Goal: Information Seeking & Learning: Find specific fact

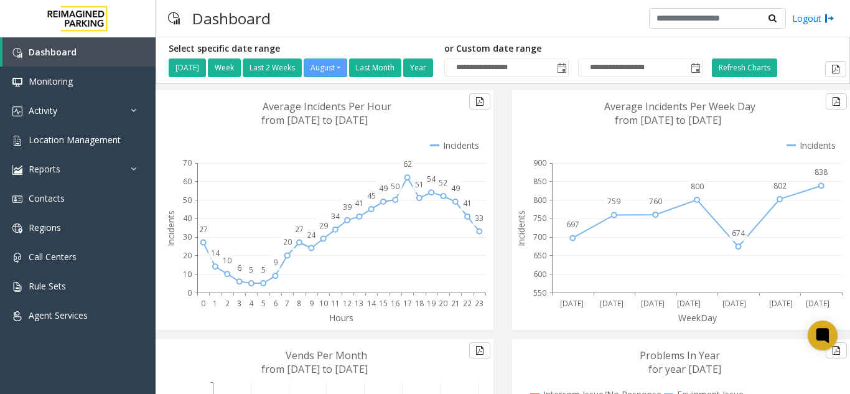
click at [820, 340] on icon at bounding box center [823, 335] width 9 height 9
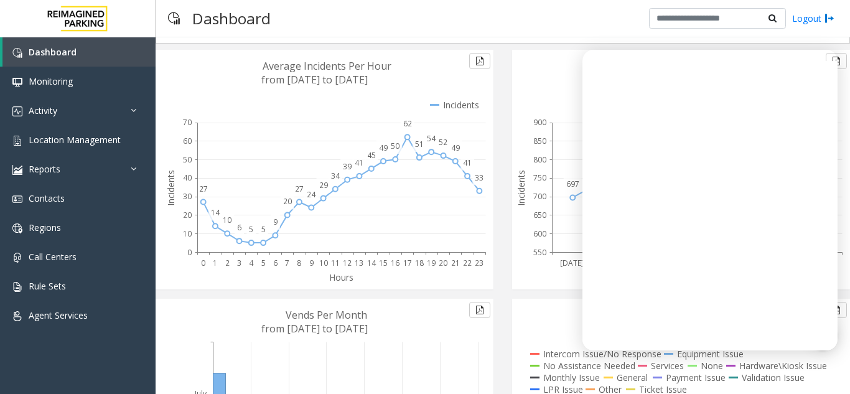
scroll to position [62, 0]
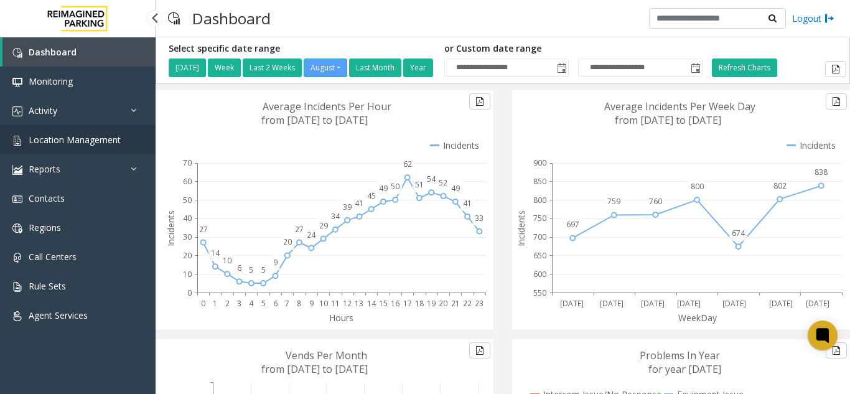
scroll to position [62, 0]
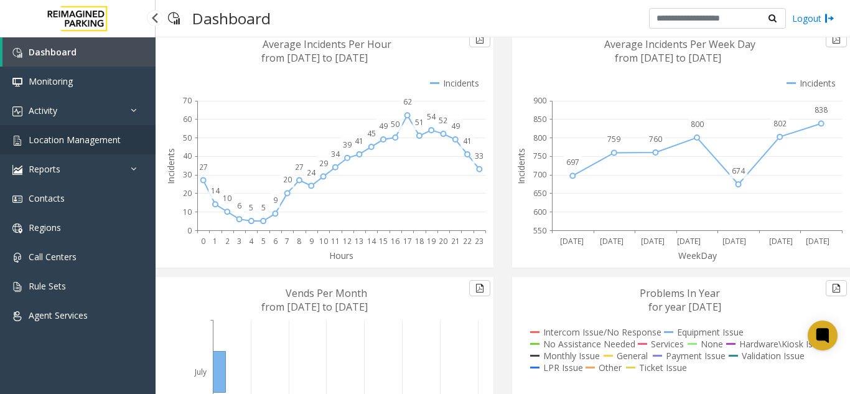
drag, startPoint x: 0, startPoint y: 0, endPoint x: 70, endPoint y: 138, distance: 154.8
click at [70, 138] on span "Location Management" at bounding box center [75, 140] width 92 height 12
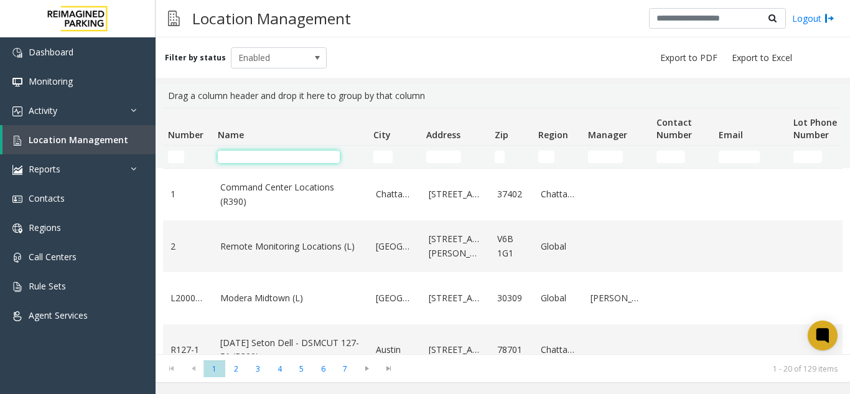
click at [251, 154] on input "Name Filter" at bounding box center [279, 157] width 122 height 12
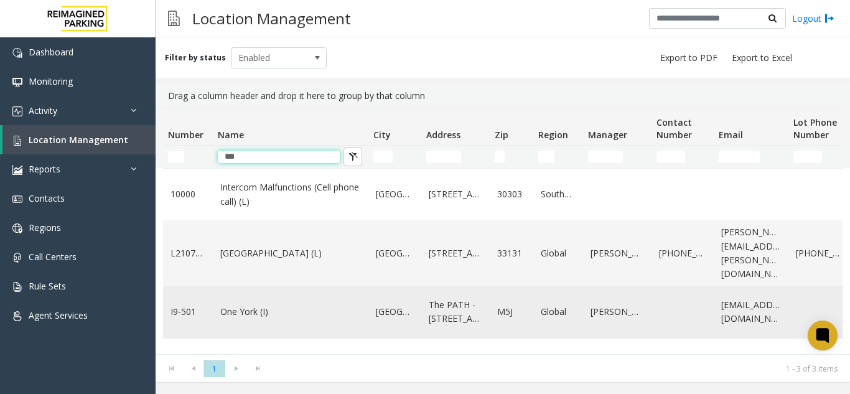
type input "***"
click at [243, 314] on link "One York (I)" at bounding box center [290, 312] width 141 height 14
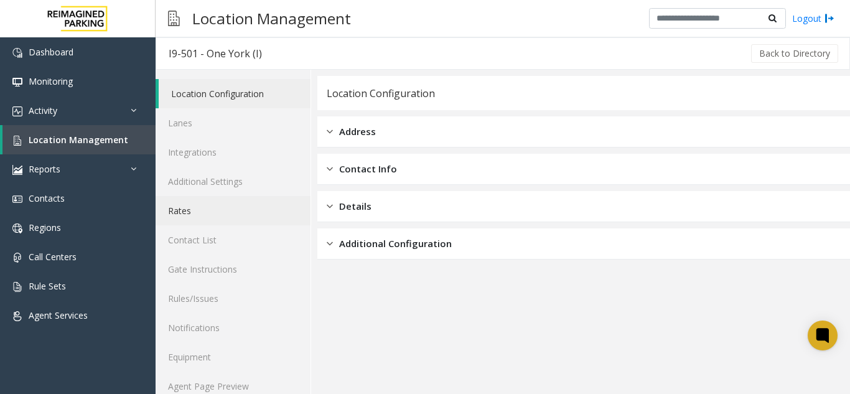
click at [203, 215] on link "Rates" at bounding box center [233, 210] width 155 height 29
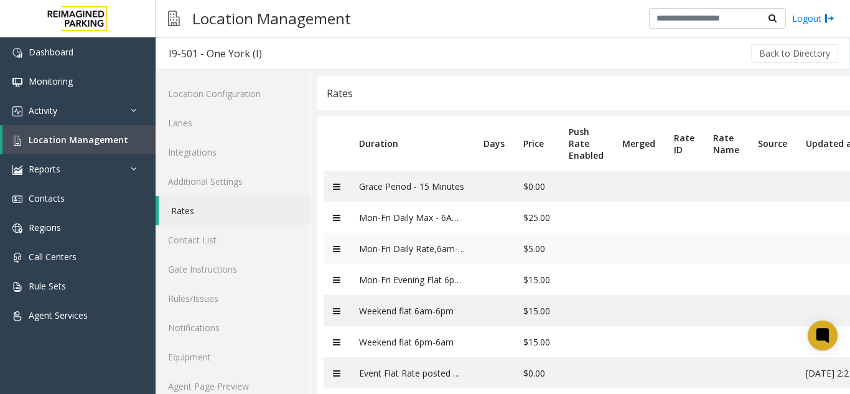
scroll to position [29, 0]
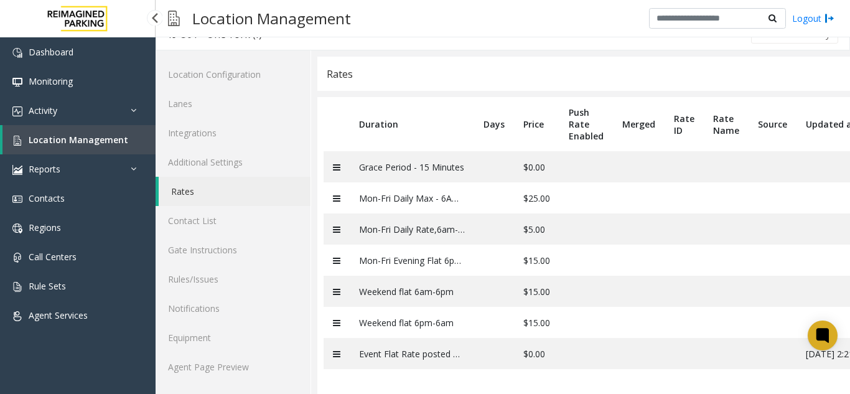
click at [90, 136] on span "Location Management" at bounding box center [79, 140] width 100 height 12
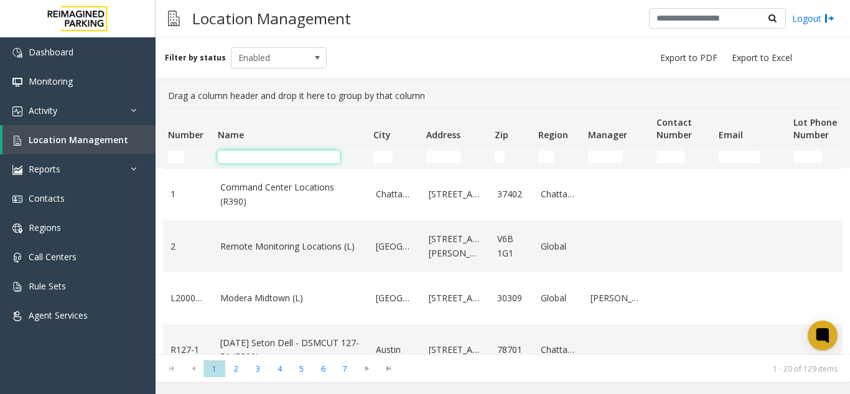
click at [266, 158] on input "Name Filter" at bounding box center [279, 157] width 122 height 12
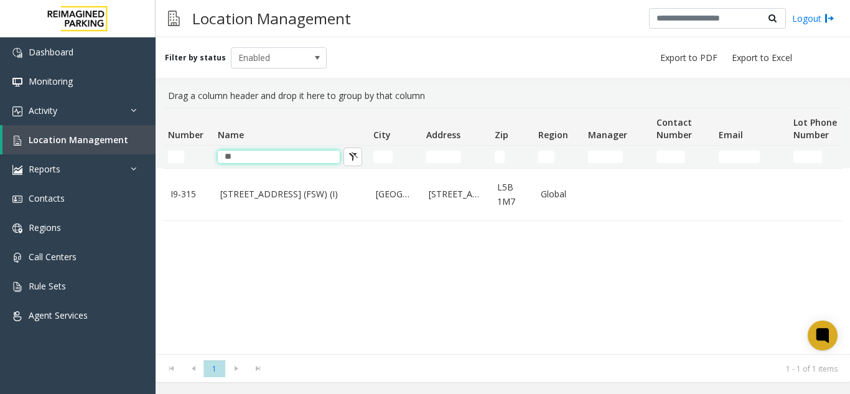
type input "*"
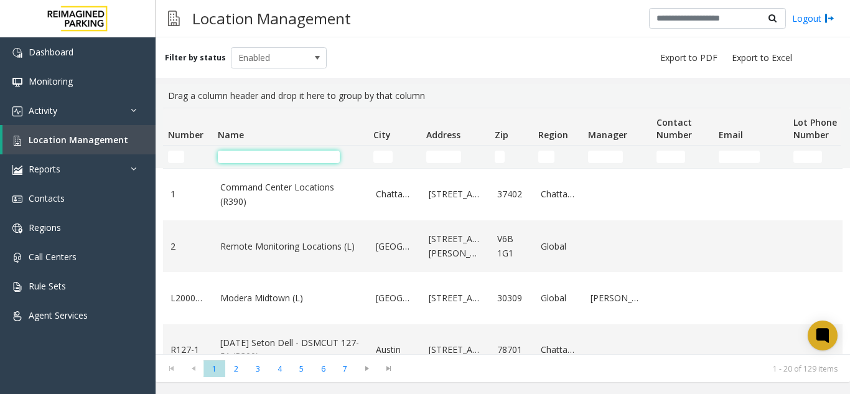
click at [268, 161] on input "Name Filter" at bounding box center [279, 157] width 122 height 12
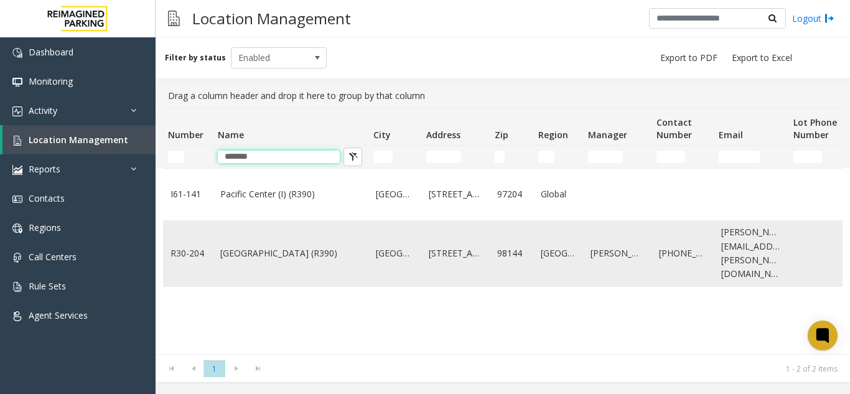
type input "*******"
click at [249, 248] on link "[GEOGRAPHIC_DATA] (R390)" at bounding box center [290, 254] width 141 height 14
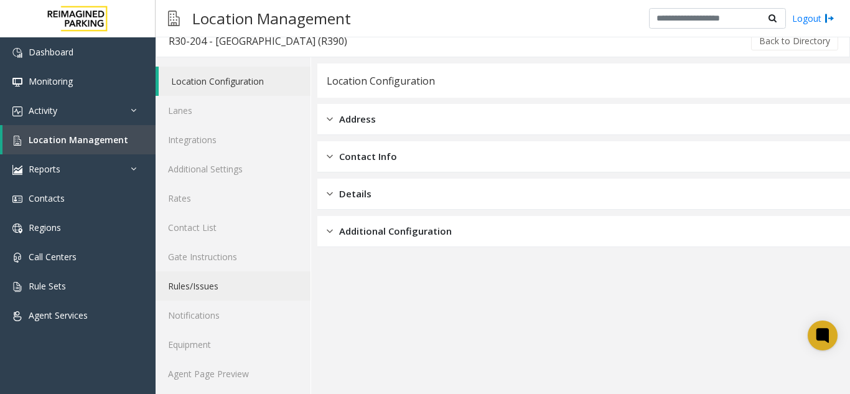
scroll to position [16, 0]
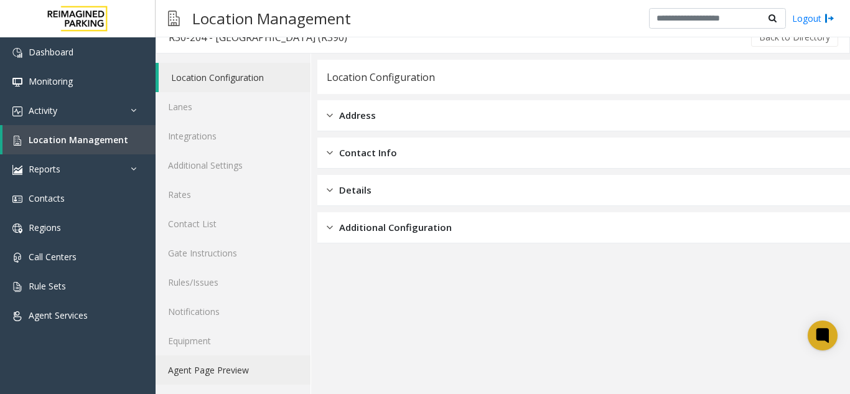
click at [225, 372] on link "Agent Page Preview" at bounding box center [233, 370] width 155 height 29
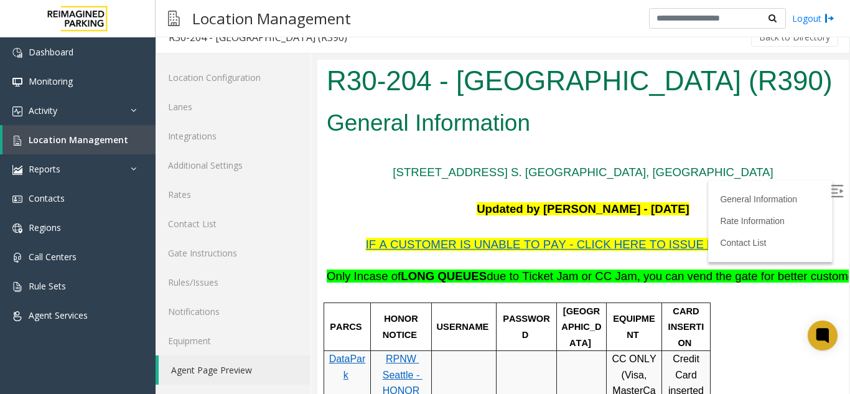
scroll to position [311, 0]
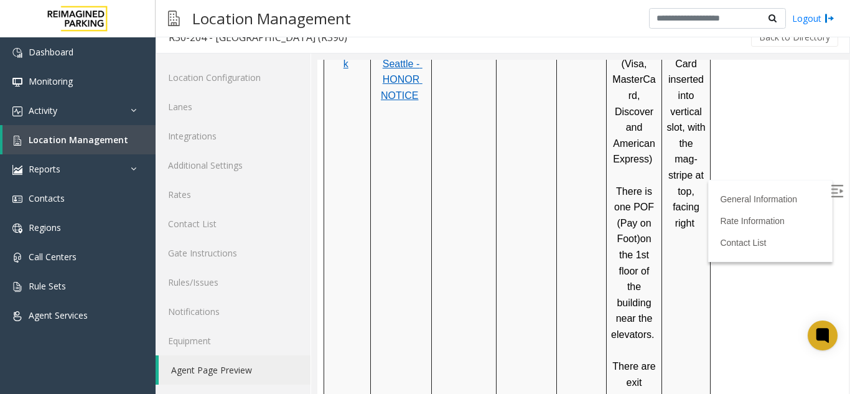
click at [831, 187] on img at bounding box center [837, 191] width 12 height 12
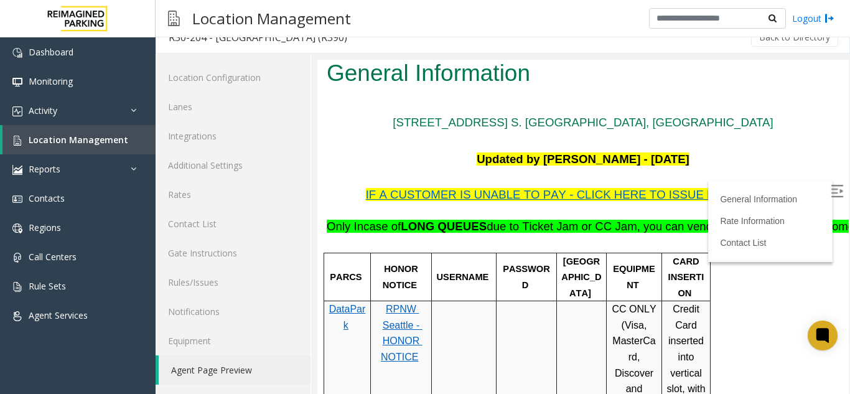
scroll to position [0, 0]
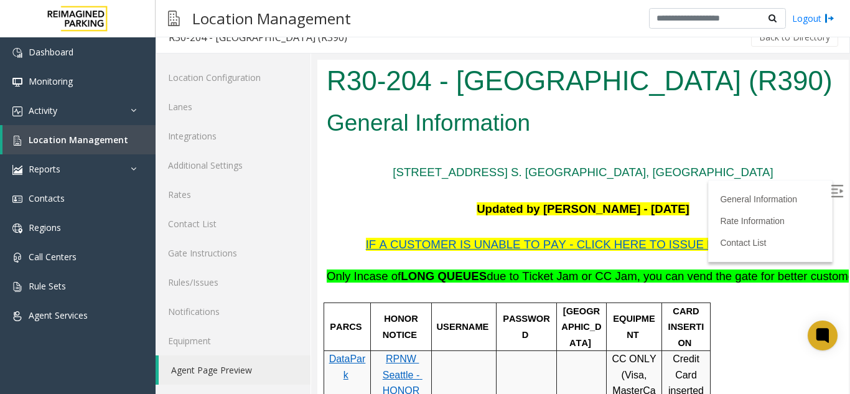
drag, startPoint x: 787, startPoint y: 87, endPoint x: 330, endPoint y: 94, distance: 457.1
click at [330, 94] on h1 "R30-204 - [GEOGRAPHIC_DATA] (R390)" at bounding box center [583, 81] width 513 height 39
copy h1 "R30-204 - [GEOGRAPHIC_DATA]"
click at [742, 139] on h2 "General Information" at bounding box center [583, 123] width 513 height 32
click at [522, 251] on span "IF A CUSTOMER IS UNABLE TO PAY - CLICK HERE TO ISSUE HONOR NOTICE" at bounding box center [582, 244] width 432 height 13
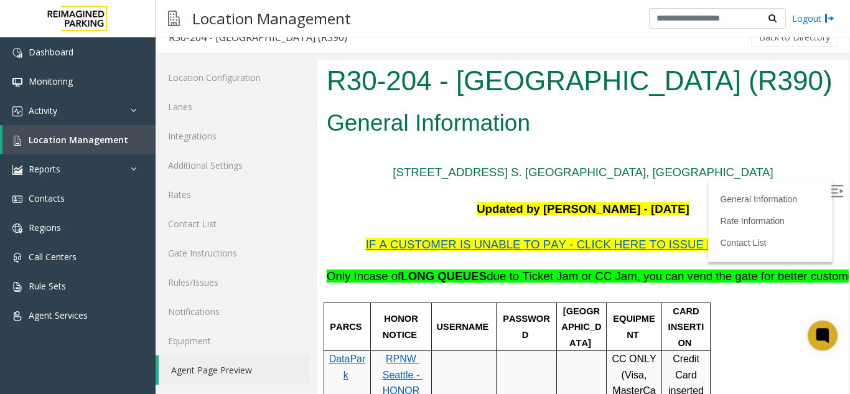
click at [534, 100] on h1 "R30-204 - [GEOGRAPHIC_DATA] (R390)" at bounding box center [583, 81] width 513 height 39
drag, startPoint x: 572, startPoint y: 164, endPoint x: 454, endPoint y: 128, distance: 123.7
click at [454, 128] on body "R30-204 - [GEOGRAPHIC_DATA] (R390) General Information [STREET_ADDRESS] S. [GEO…" at bounding box center [584, 227] width 532 height 334
click at [500, 100] on h1 "R30-204 - [GEOGRAPHIC_DATA] (R390)" at bounding box center [583, 81] width 513 height 39
click at [97, 147] on link "Location Management" at bounding box center [78, 139] width 153 height 29
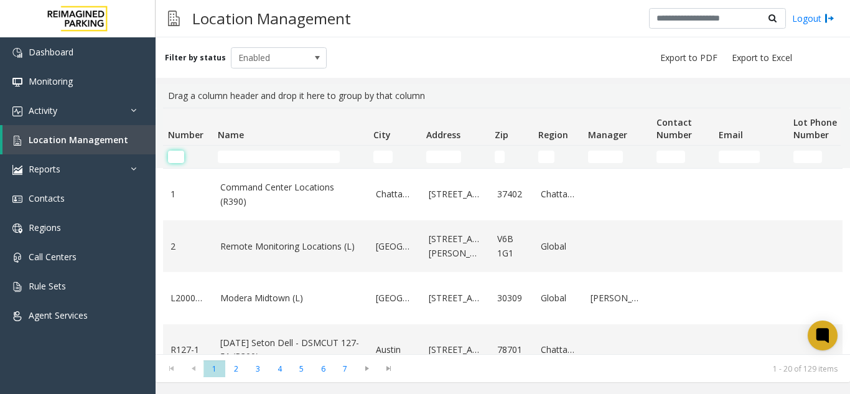
click at [179, 156] on input "Number Filter" at bounding box center [176, 157] width 16 height 12
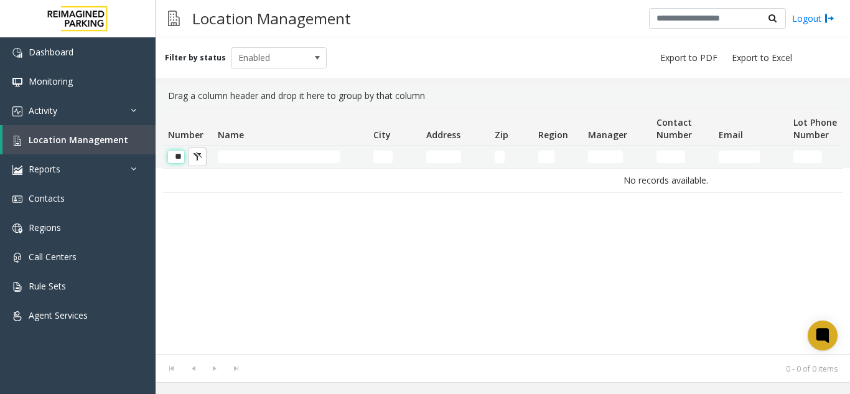
scroll to position [0, 1]
type input "*"
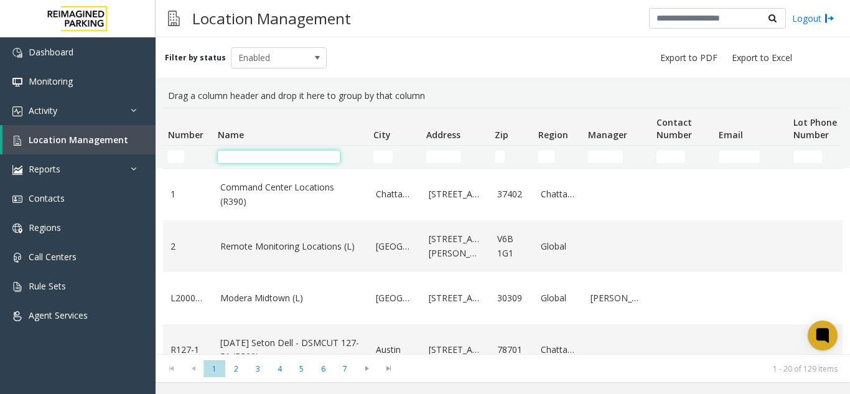
click at [260, 156] on input "Name Filter" at bounding box center [279, 157] width 122 height 12
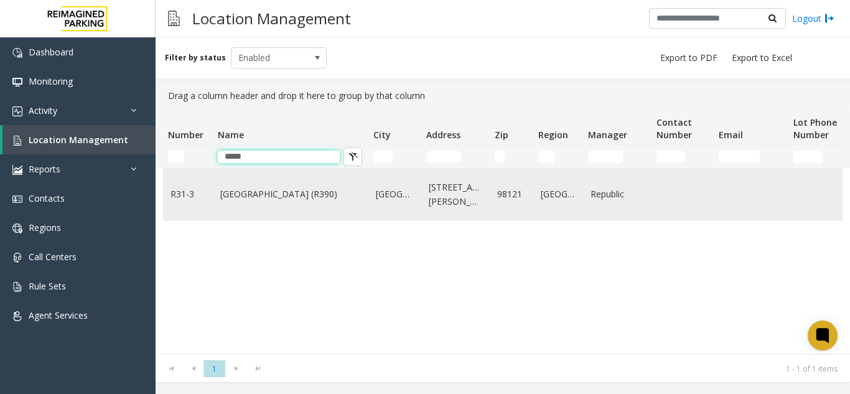
type input "****"
click at [256, 181] on td "[GEOGRAPHIC_DATA] (R390)" at bounding box center [291, 195] width 156 height 52
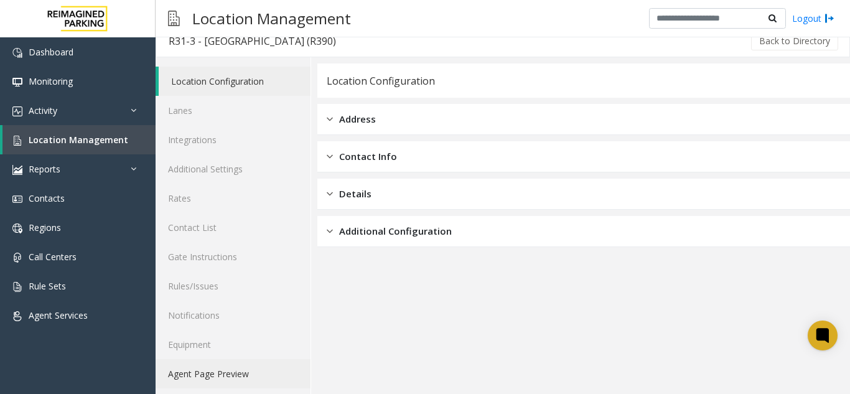
scroll to position [16, 0]
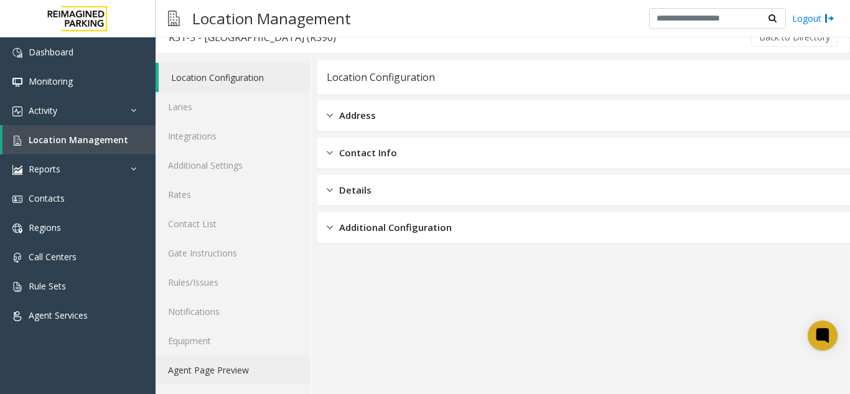
click at [218, 372] on link "Agent Page Preview" at bounding box center [233, 370] width 155 height 29
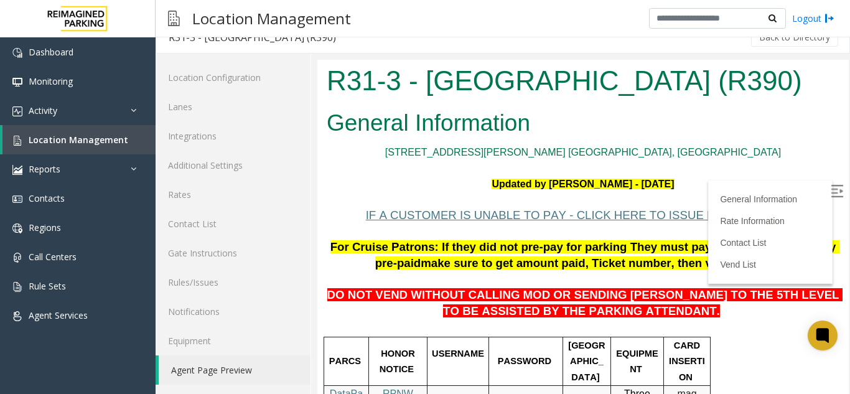
click at [831, 197] on img at bounding box center [837, 191] width 12 height 12
drag, startPoint x: 753, startPoint y: 88, endPoint x: 331, endPoint y: 95, distance: 422.8
click at [332, 95] on h1 "R31-3 - [GEOGRAPHIC_DATA] (R390)" at bounding box center [583, 81] width 513 height 39
copy h1 "R31-3 - [GEOGRAPHIC_DATA] (R390)"
click at [366, 179] on p "Updated by [PERSON_NAME] - [DATE]" at bounding box center [583, 184] width 513 height 16
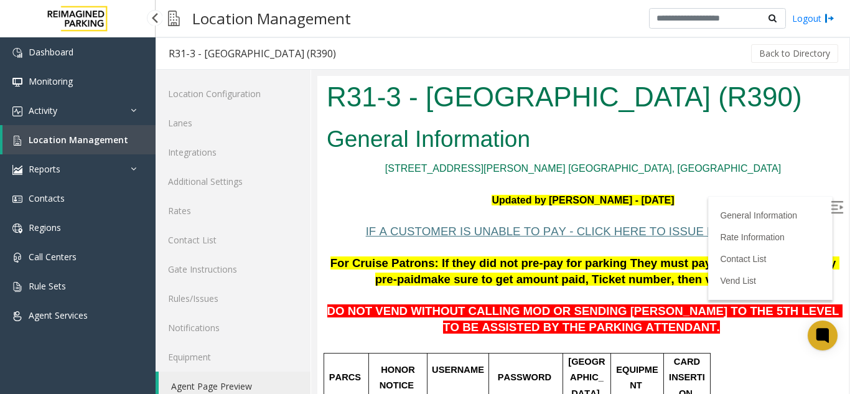
click at [93, 153] on link "Location Management" at bounding box center [78, 139] width 153 height 29
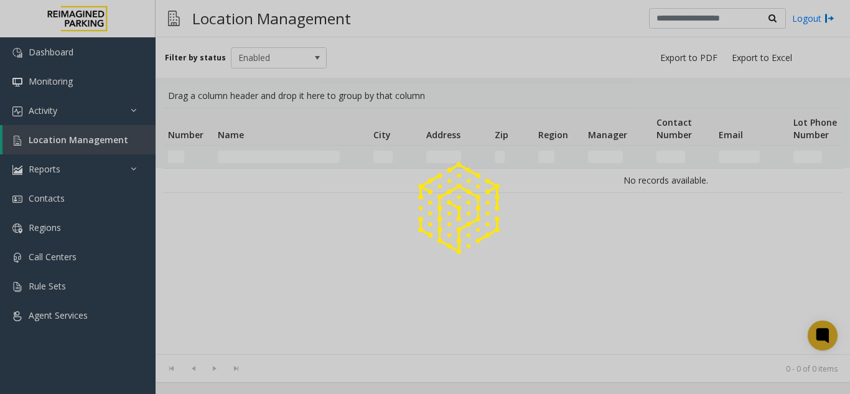
click at [245, 148] on div at bounding box center [425, 197] width 850 height 394
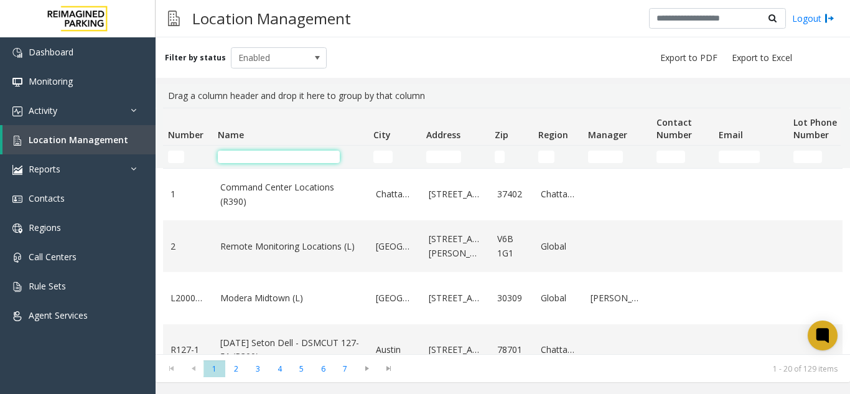
click at [246, 157] on input "Name Filter" at bounding box center [279, 157] width 122 height 12
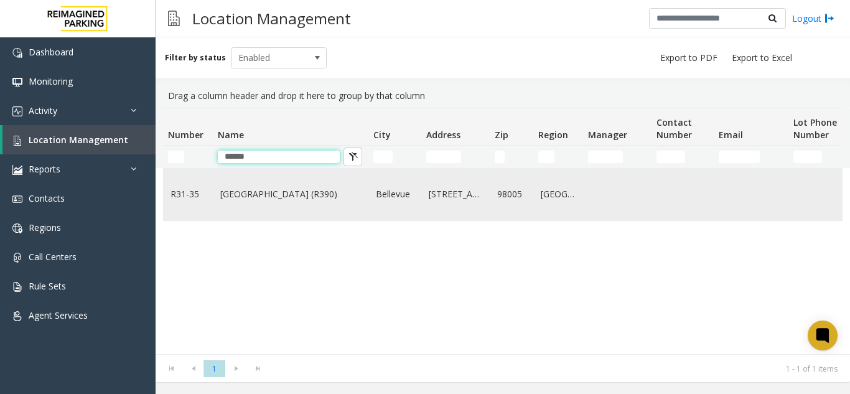
type input "******"
click at [246, 197] on link "Sunset Corporate Campus (R390)" at bounding box center [290, 194] width 141 height 14
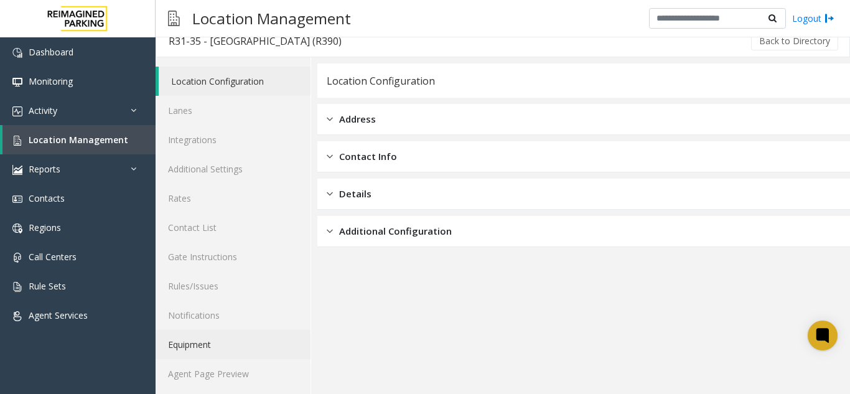
scroll to position [16, 0]
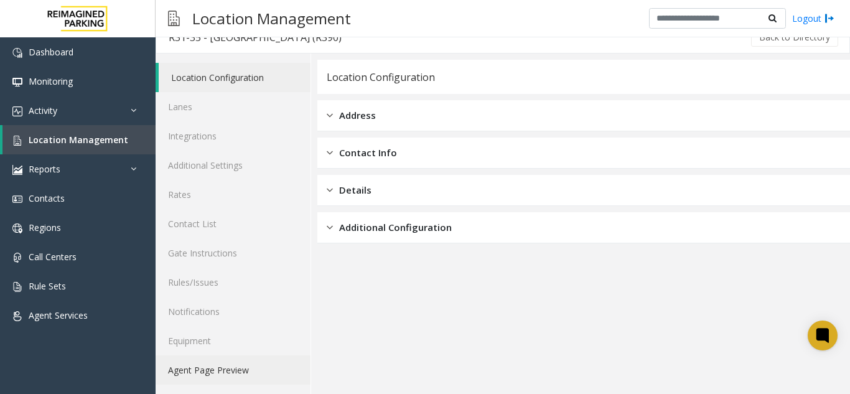
click at [225, 365] on link "Agent Page Preview" at bounding box center [233, 370] width 155 height 29
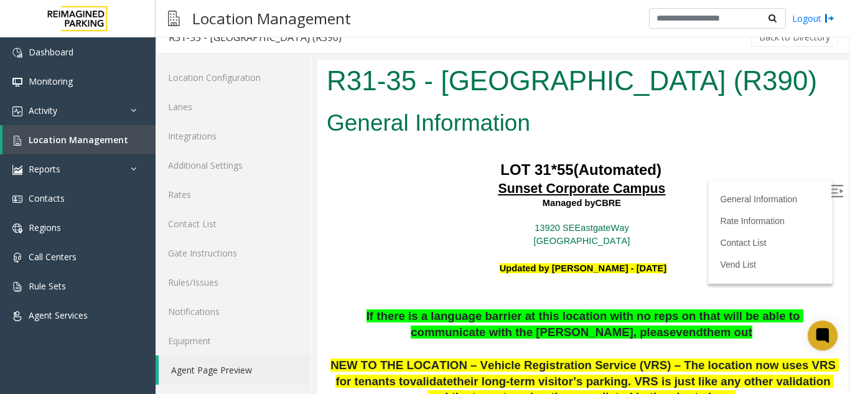
click at [324, 85] on div "R31-35 - Sunset Corporate Campus (R390)" at bounding box center [584, 82] width 532 height 45
copy h1 "R31-35 - Sunset Corporate Campus (R390)"
click at [609, 105] on div "R31-35 - Sunset Corporate Campus (R390)" at bounding box center [584, 82] width 532 height 45
click at [831, 189] on img at bounding box center [837, 191] width 12 height 12
drag, startPoint x: 430, startPoint y: 117, endPoint x: 341, endPoint y: 87, distance: 93.3
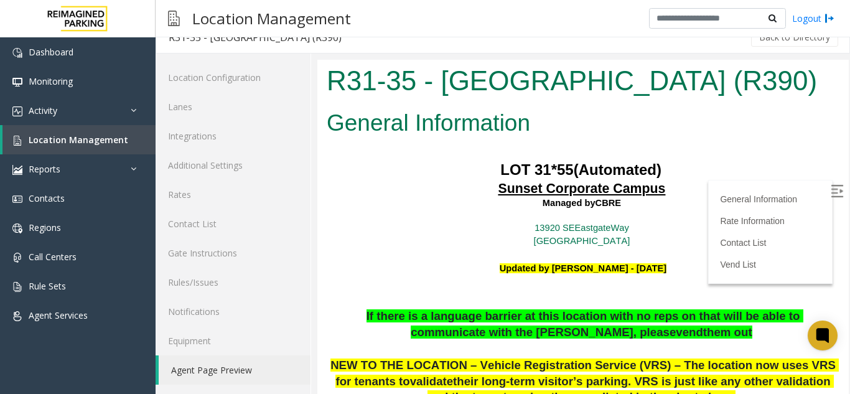
click at [341, 87] on h1 "R31-35 - Sunset Corporate Campus (R390)" at bounding box center [583, 81] width 513 height 39
click at [654, 100] on h1 "R31-35 - Sunset Corporate Campus (R390)" at bounding box center [583, 81] width 513 height 39
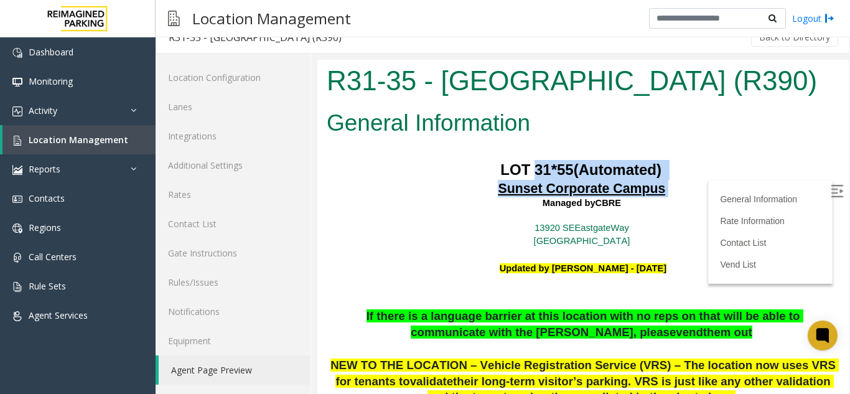
drag, startPoint x: 669, startPoint y: 228, endPoint x: 527, endPoint y: 210, distance: 143.0
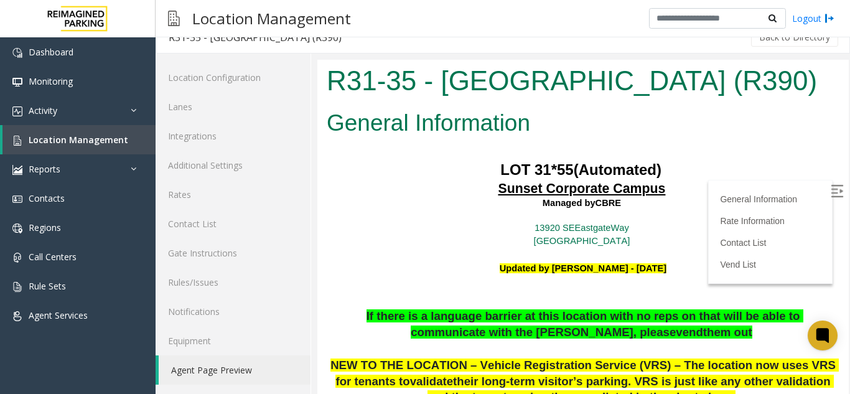
click at [651, 248] on p "Sunset Corporate Campus Managed by CBRE 13920 SE Eastgate Way Bellevue, WA 98005" at bounding box center [583, 214] width 513 height 68
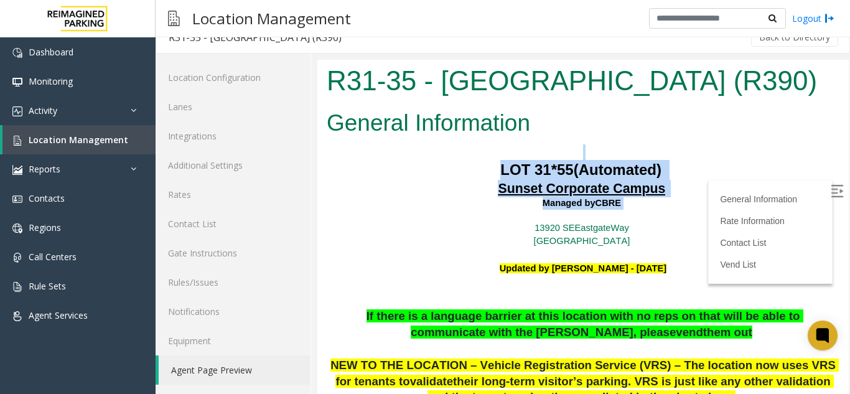
drag, startPoint x: 623, startPoint y: 243, endPoint x: 465, endPoint y: 192, distance: 166.4
click at [473, 161] on p at bounding box center [583, 152] width 513 height 16
